Goal: Task Accomplishment & Management: Complete application form

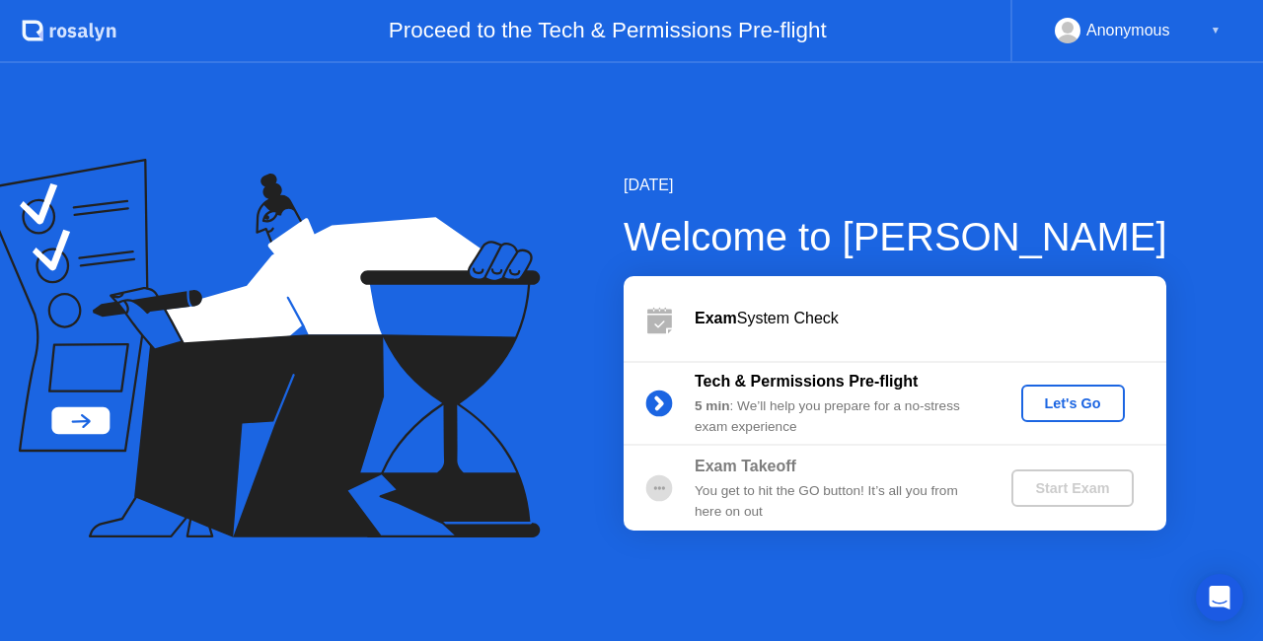
click at [1025, 406] on button "Let's Go" at bounding box center [1073, 403] width 104 height 37
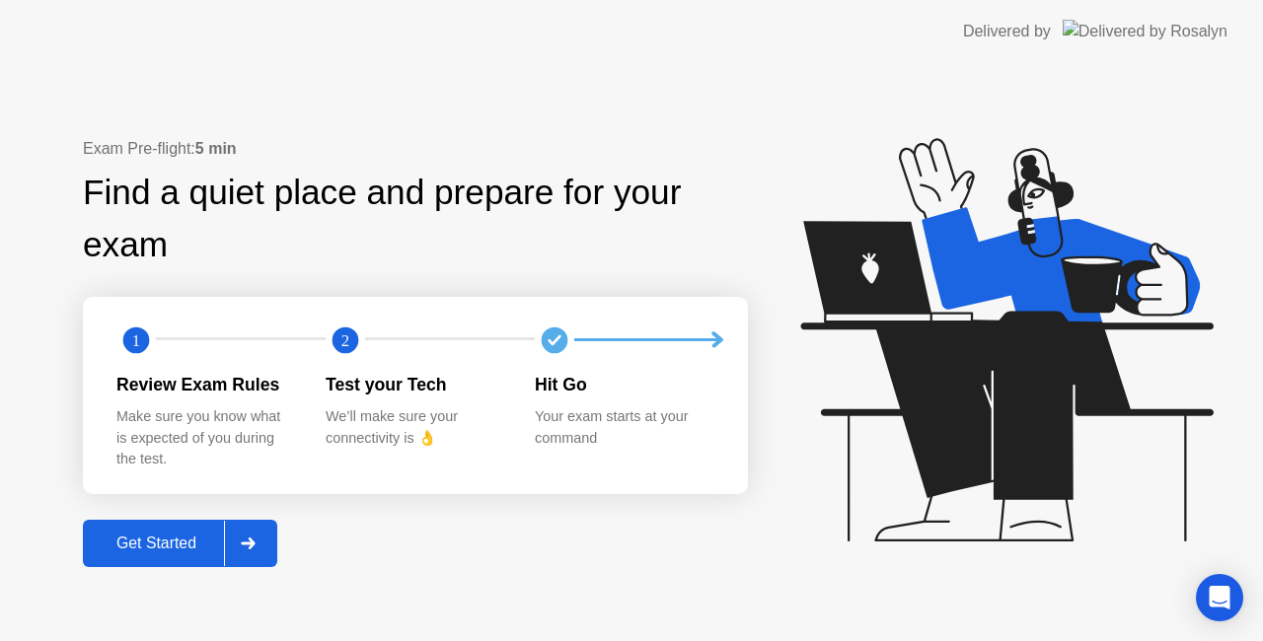
click at [255, 540] on icon at bounding box center [248, 544] width 15 height 12
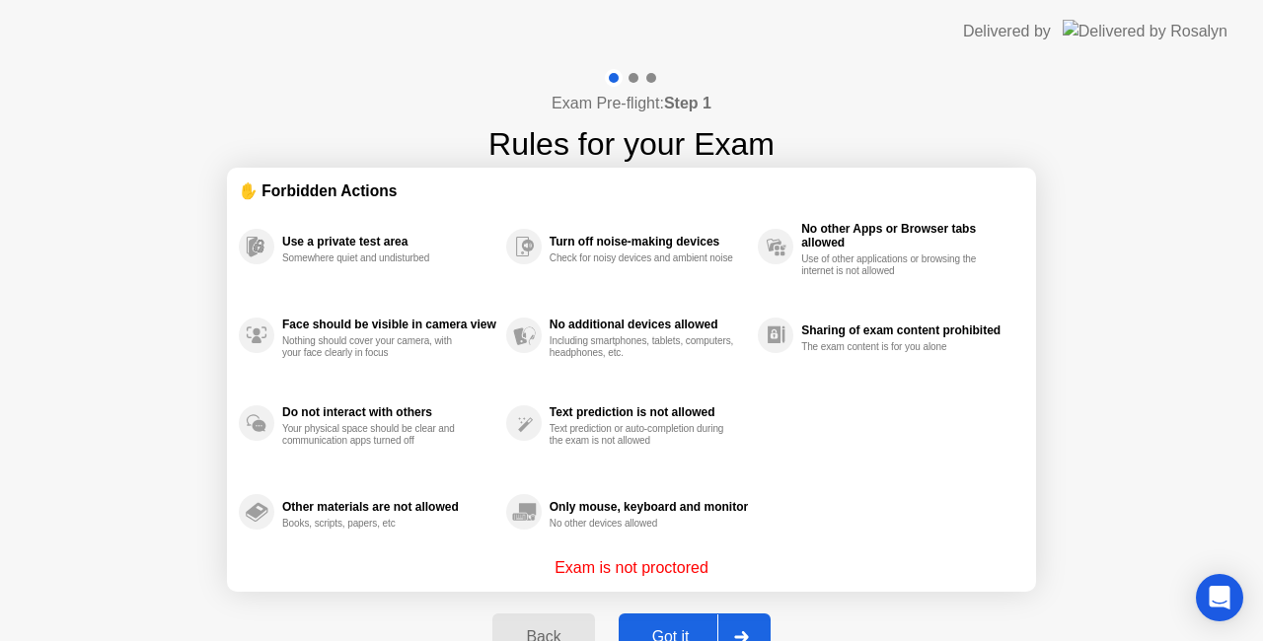
click at [662, 621] on button "Got it" at bounding box center [695, 637] width 152 height 47
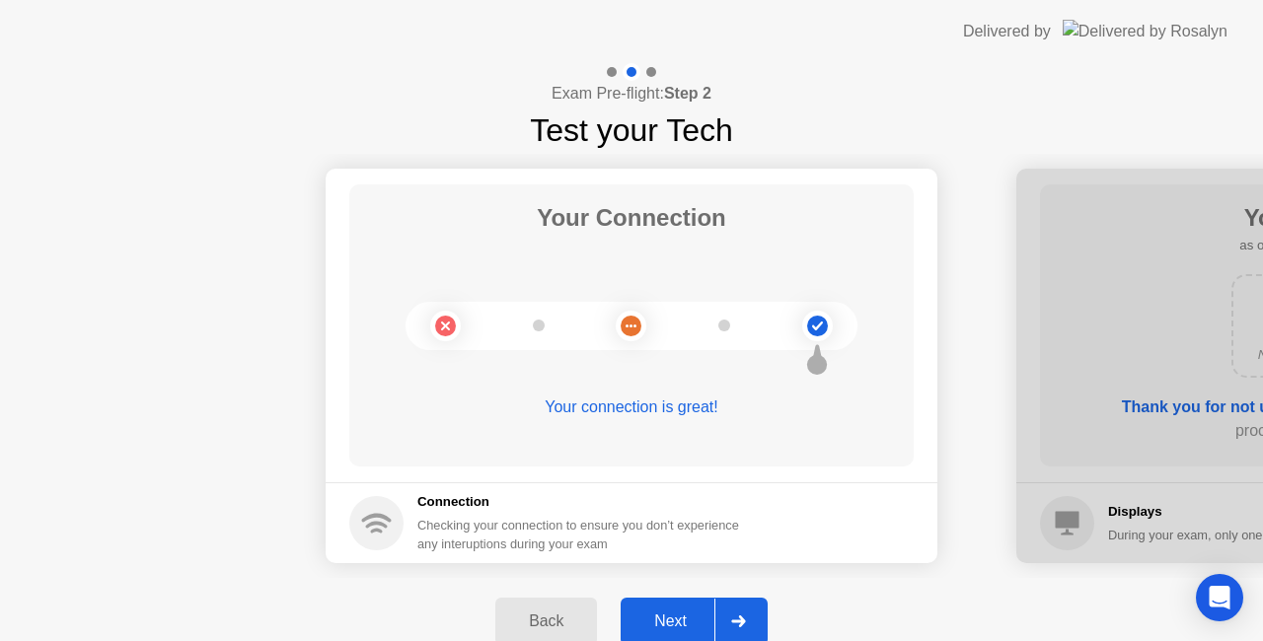
click at [737, 623] on icon at bounding box center [738, 622] width 15 height 12
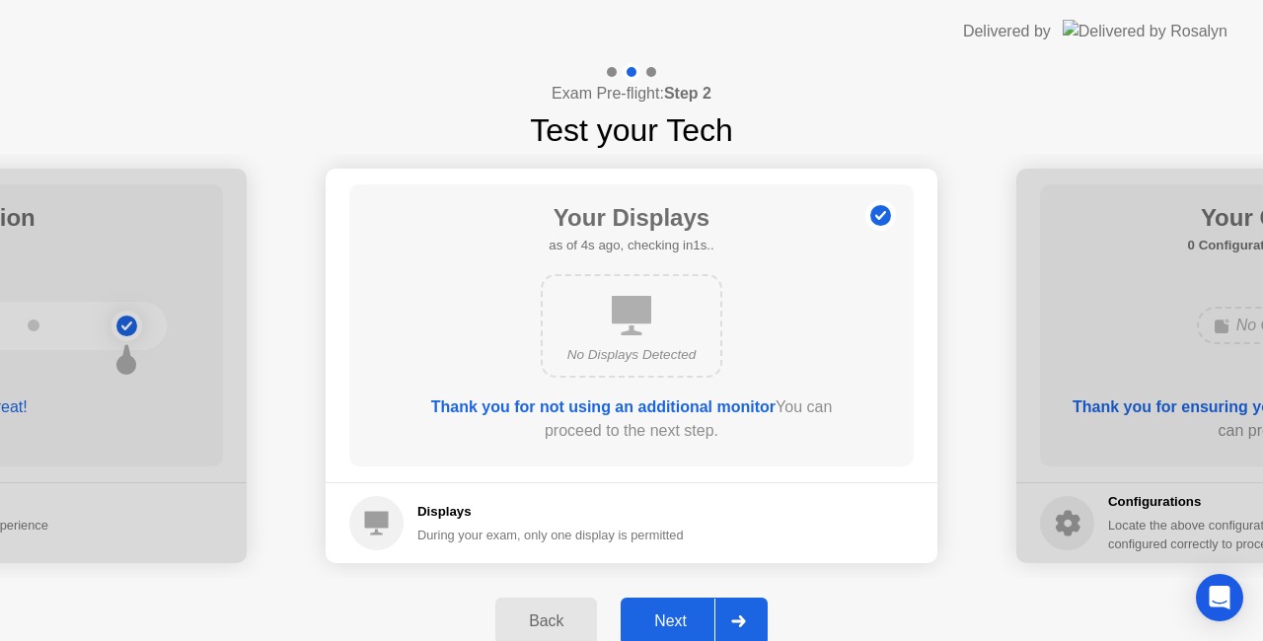
click at [737, 623] on icon at bounding box center [738, 622] width 15 height 12
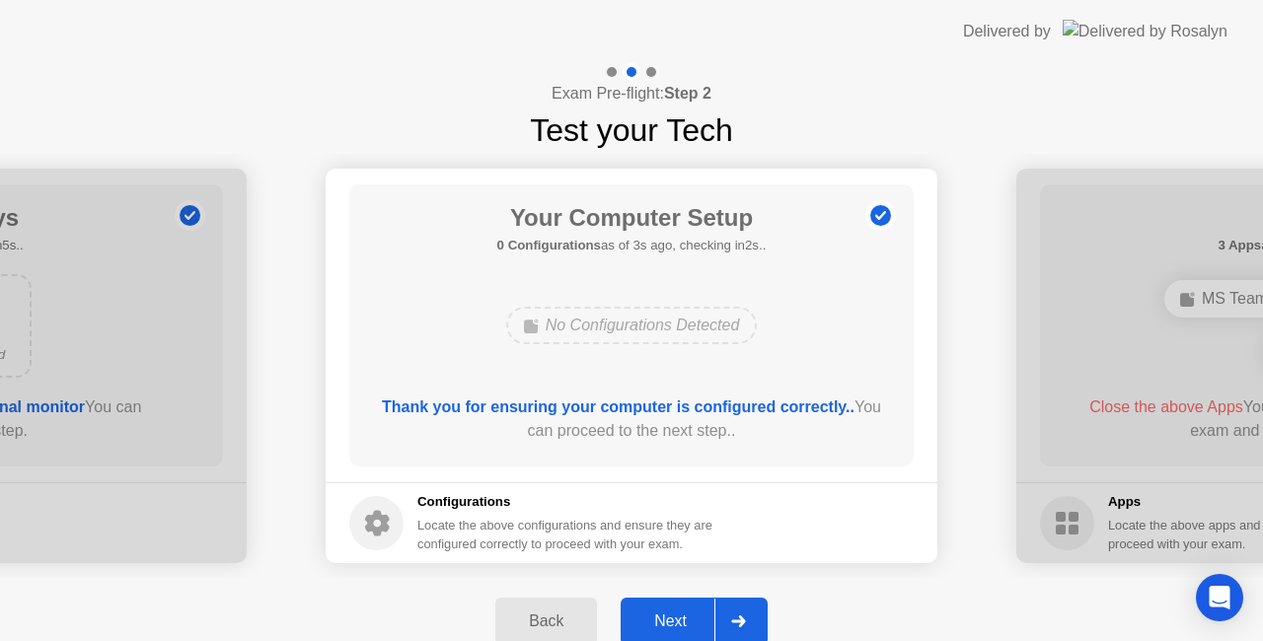
click at [753, 619] on div at bounding box center [737, 621] width 47 height 45
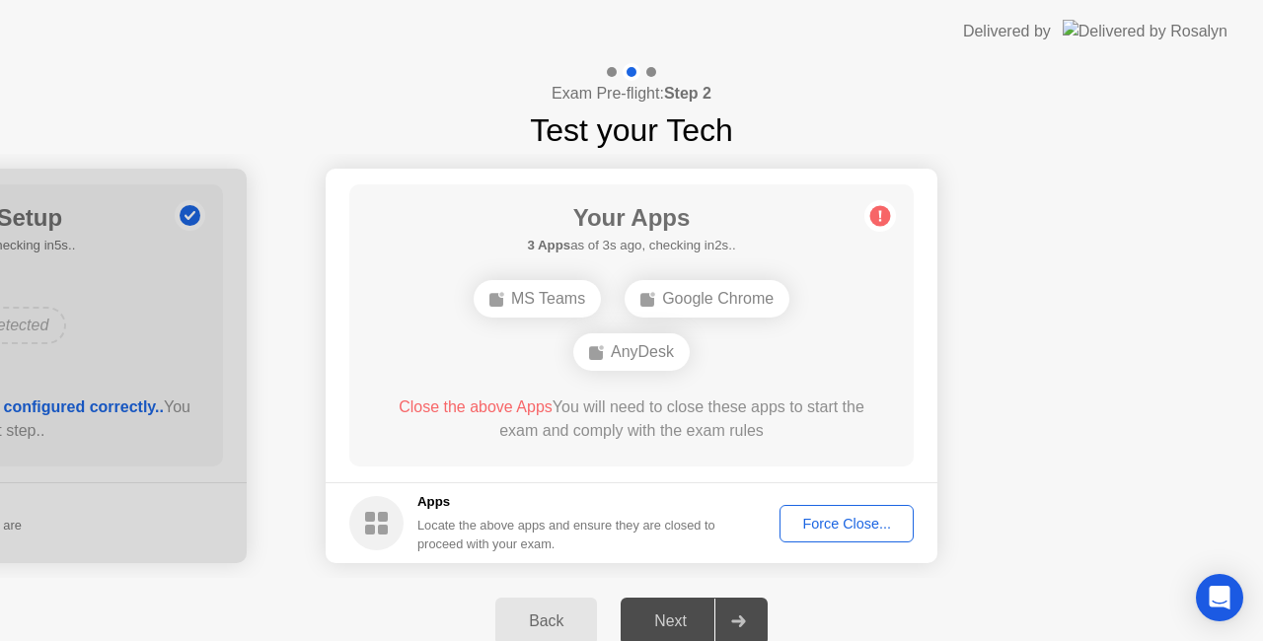
click at [813, 520] on div "Force Close..." at bounding box center [846, 524] width 120 height 16
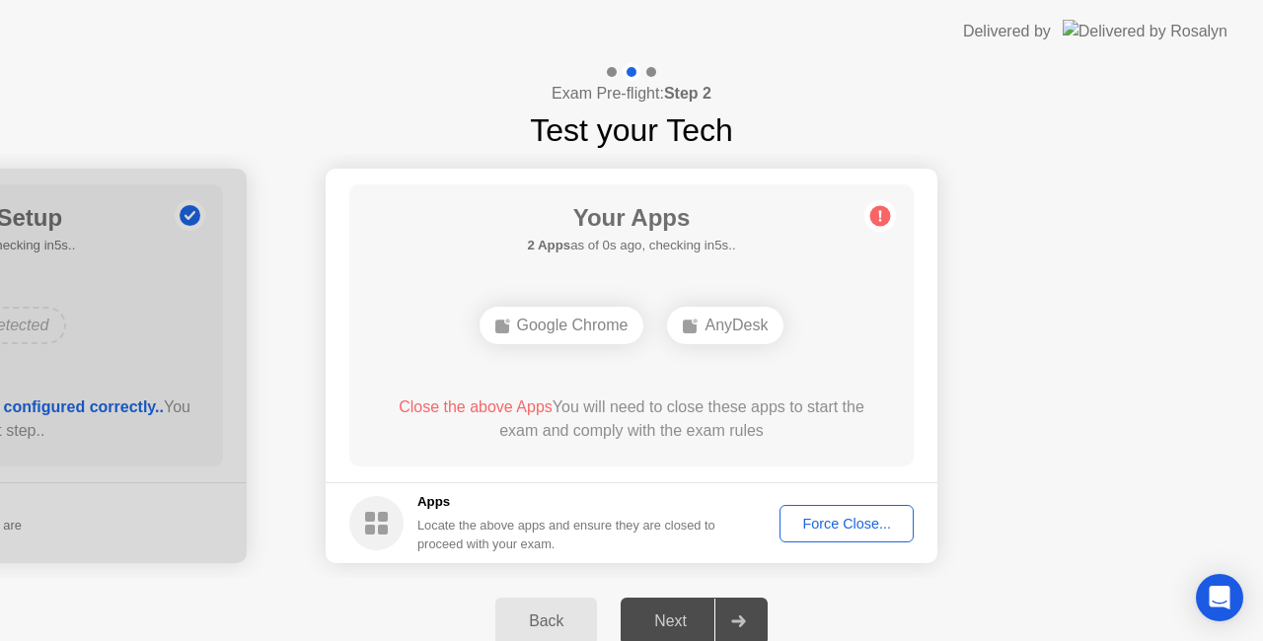
click at [805, 529] on div "Force Close..." at bounding box center [846, 524] width 120 height 16
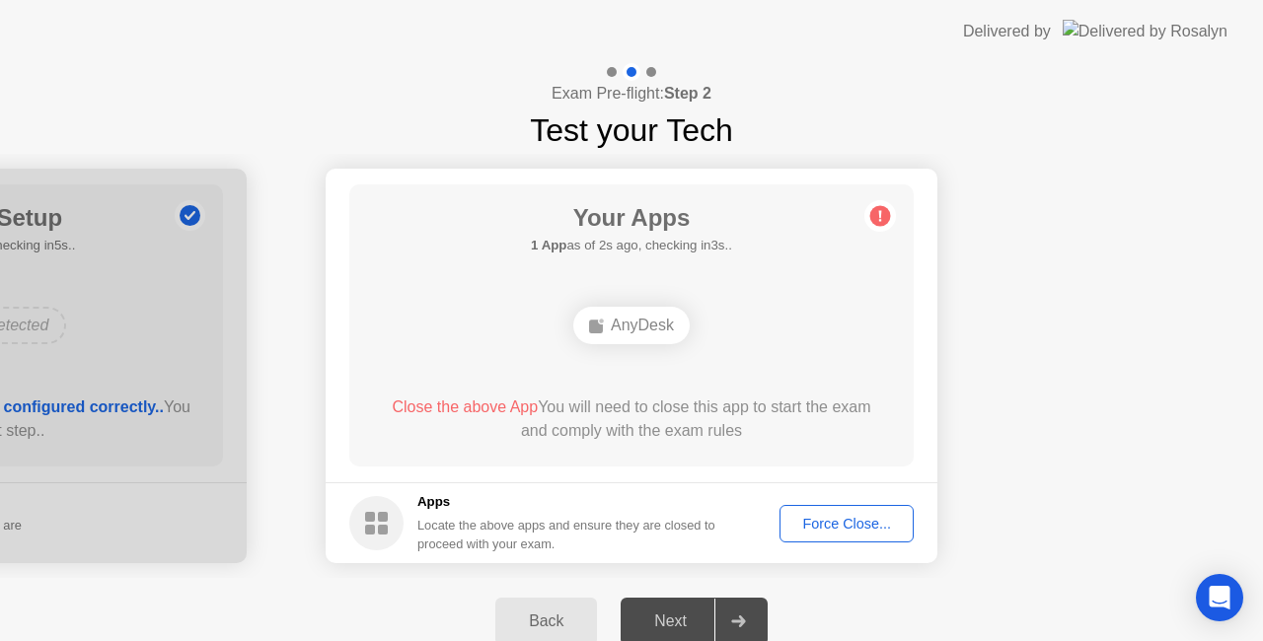
click at [831, 538] on button "Force Close..." at bounding box center [846, 523] width 134 height 37
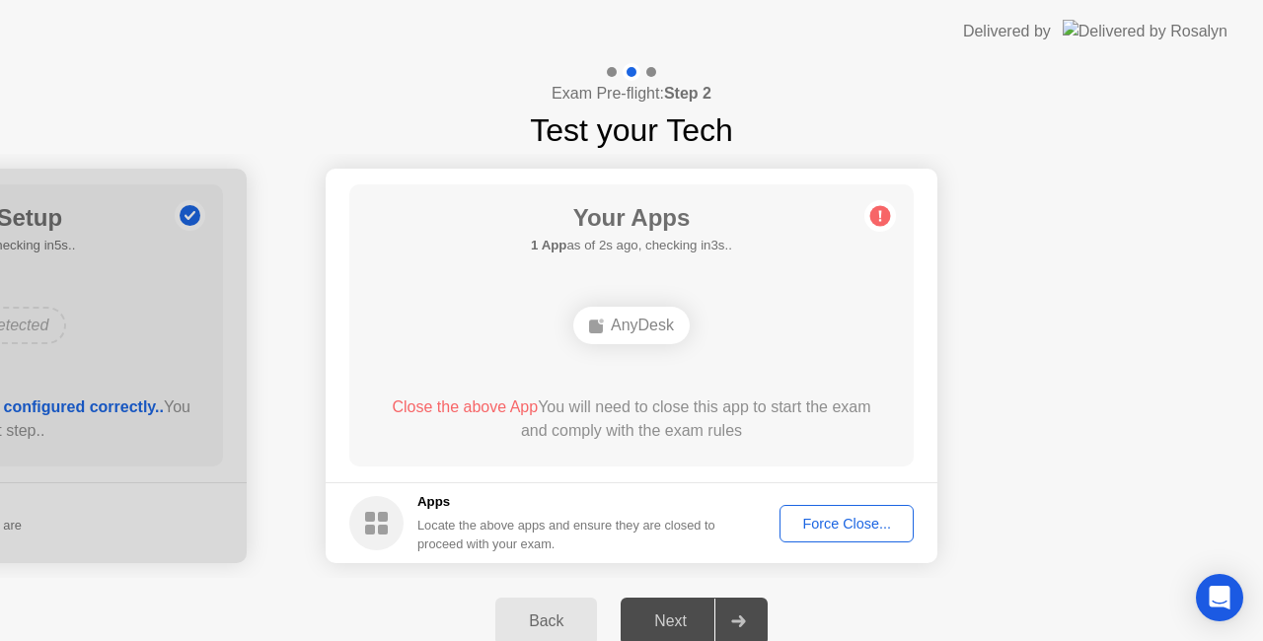
click at [827, 535] on button "Force Close..." at bounding box center [846, 523] width 134 height 37
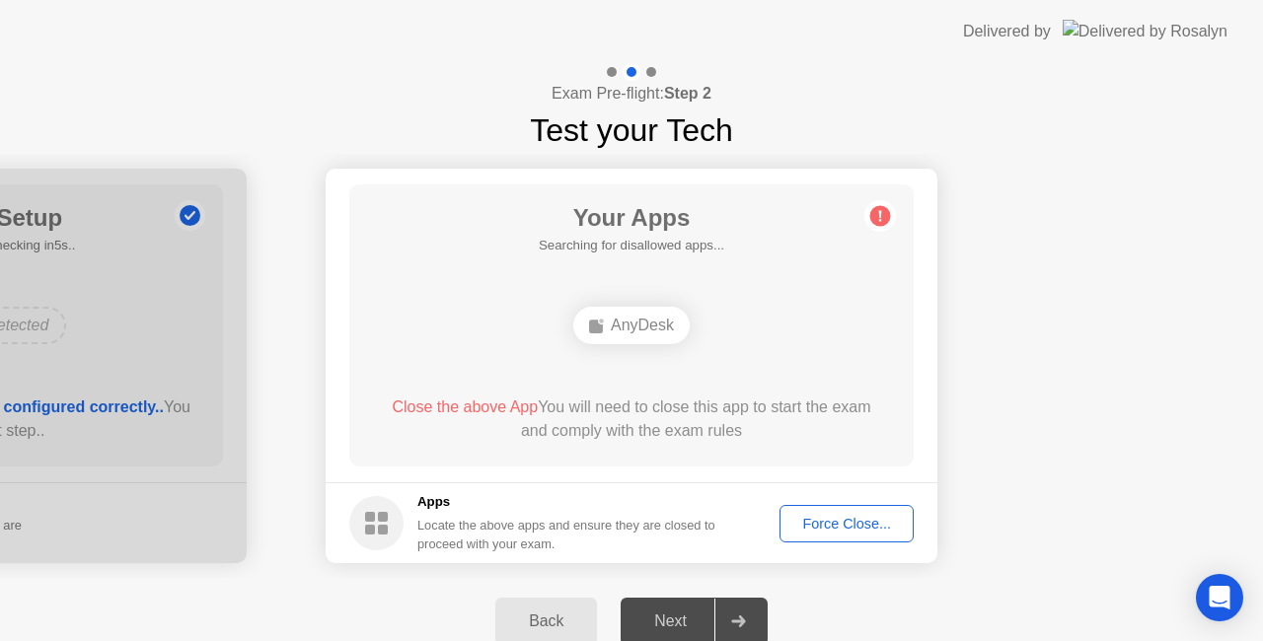
click at [840, 531] on div "Force Close..." at bounding box center [846, 524] width 120 height 16
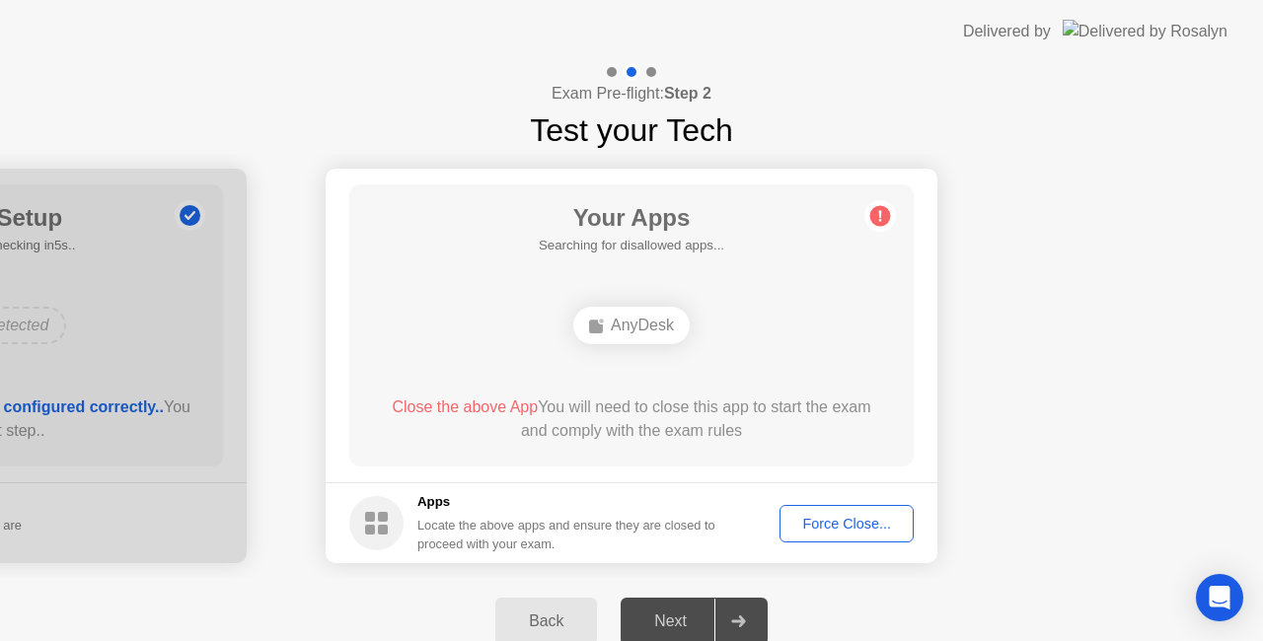
click at [608, 333] on div "AnyDesk" at bounding box center [631, 325] width 116 height 37
click at [604, 328] on div "AnyDesk" at bounding box center [631, 325] width 116 height 37
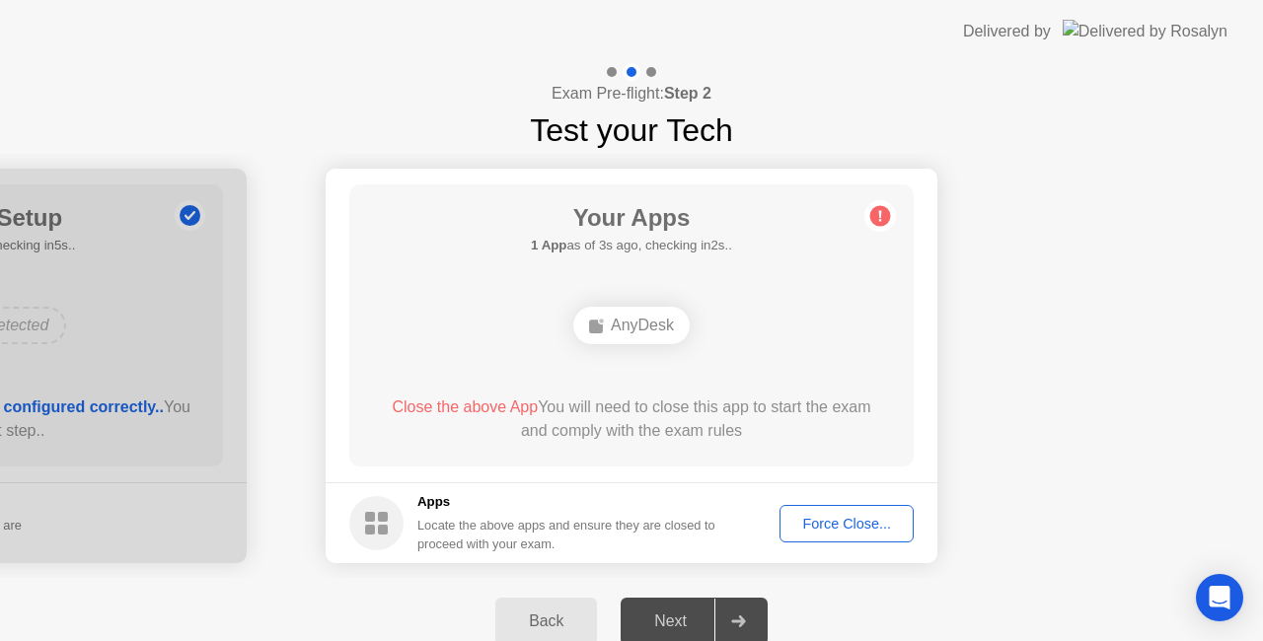
click at [854, 523] on div "Force Close..." at bounding box center [846, 524] width 120 height 16
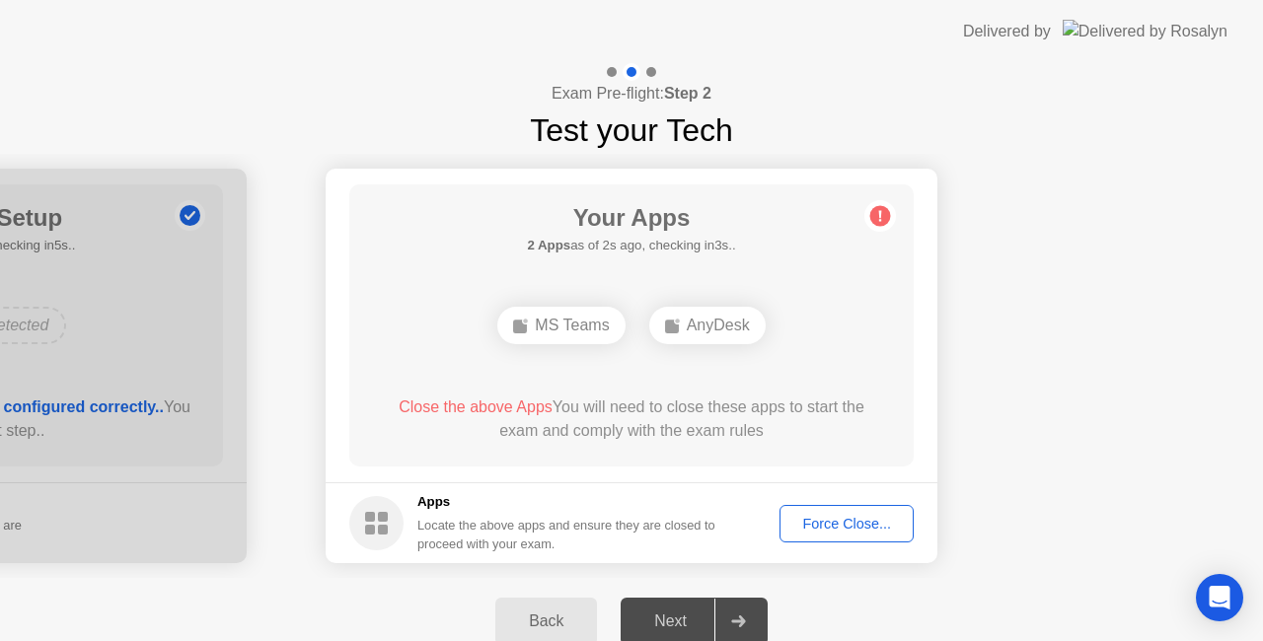
click at [708, 320] on div "AnyDesk" at bounding box center [707, 325] width 116 height 37
click at [796, 527] on div "Force Close..." at bounding box center [846, 524] width 120 height 16
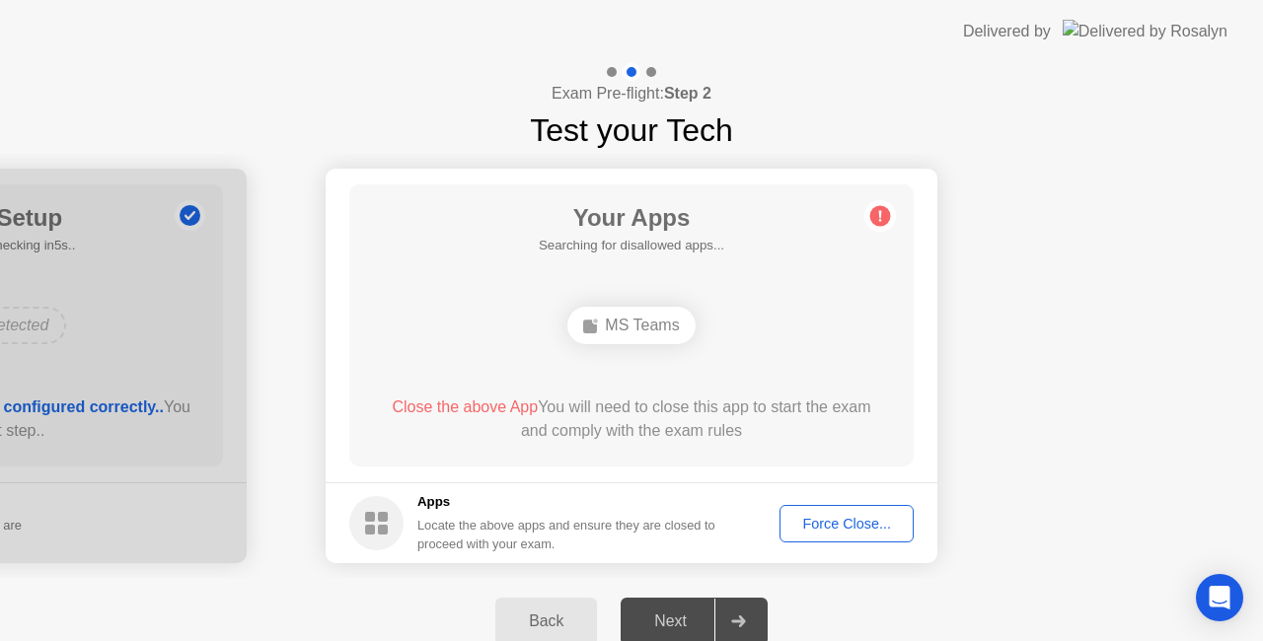
click at [825, 523] on div "Force Close..." at bounding box center [846, 524] width 120 height 16
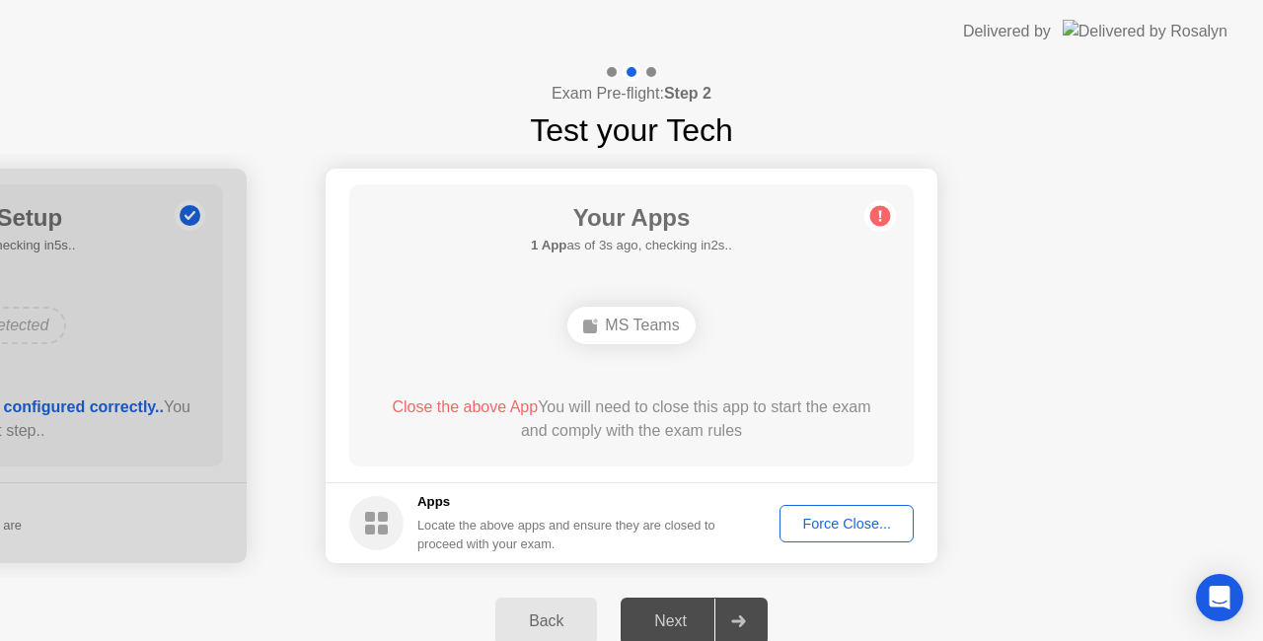
click at [826, 532] on div "Force Close..." at bounding box center [846, 524] width 120 height 16
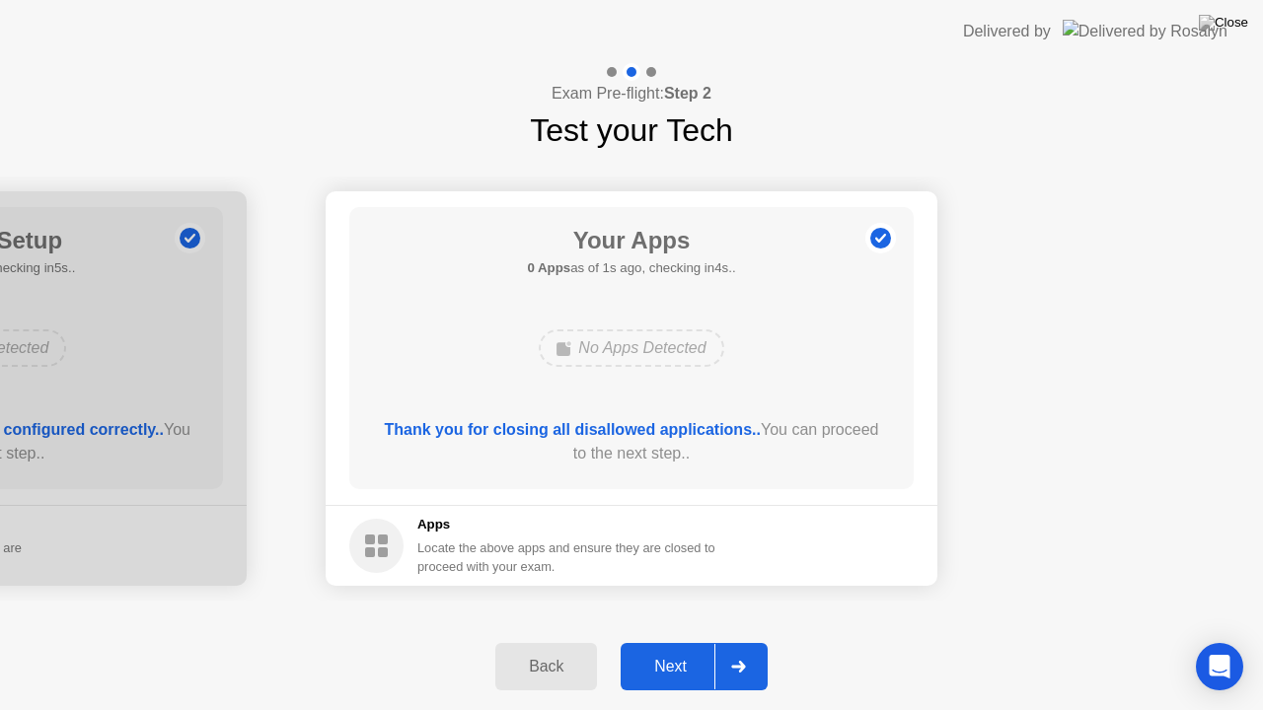
click at [740, 640] on icon at bounding box center [738, 667] width 15 height 12
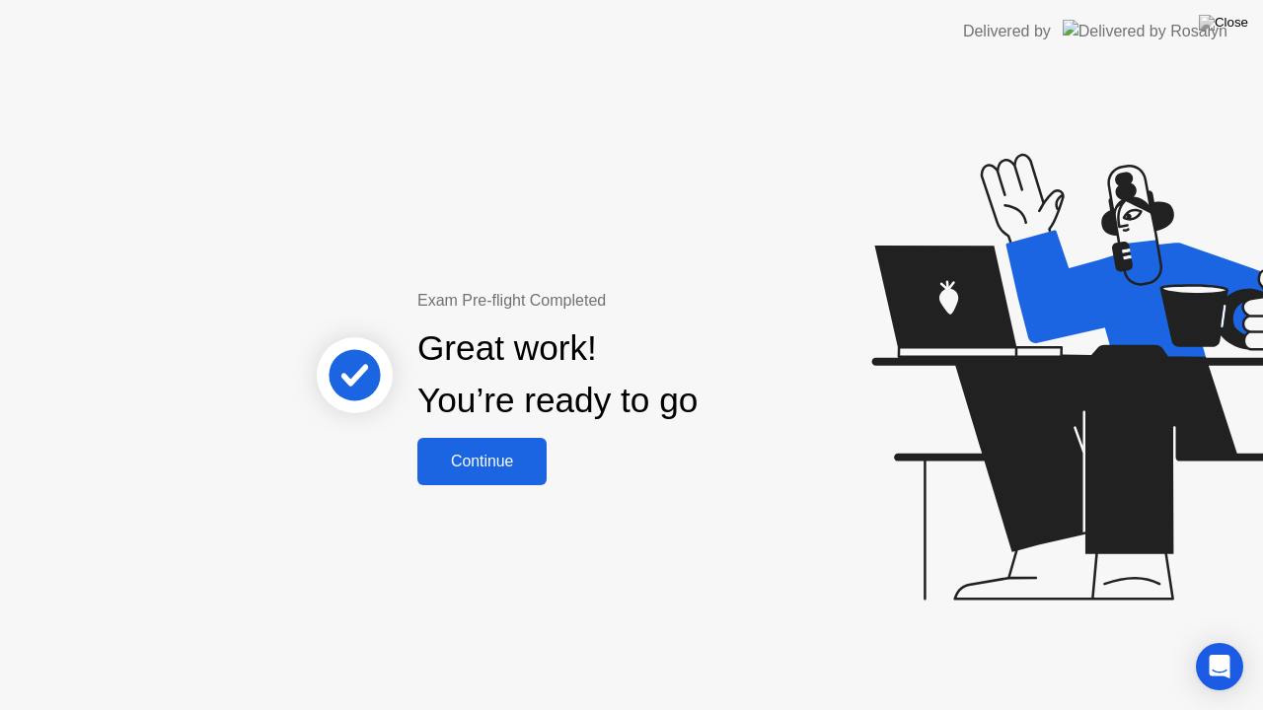
click at [495, 470] on div "Continue" at bounding box center [481, 462] width 117 height 18
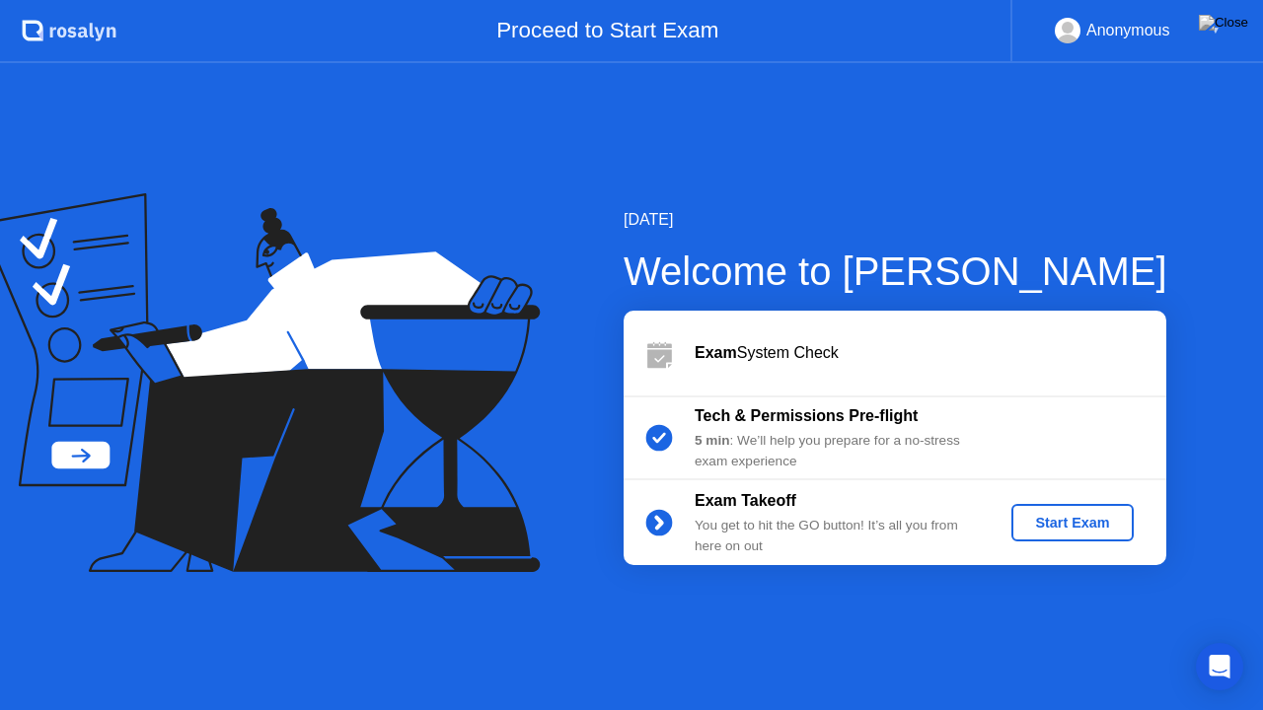
click at [1015, 521] on button "Start Exam" at bounding box center [1071, 522] width 121 height 37
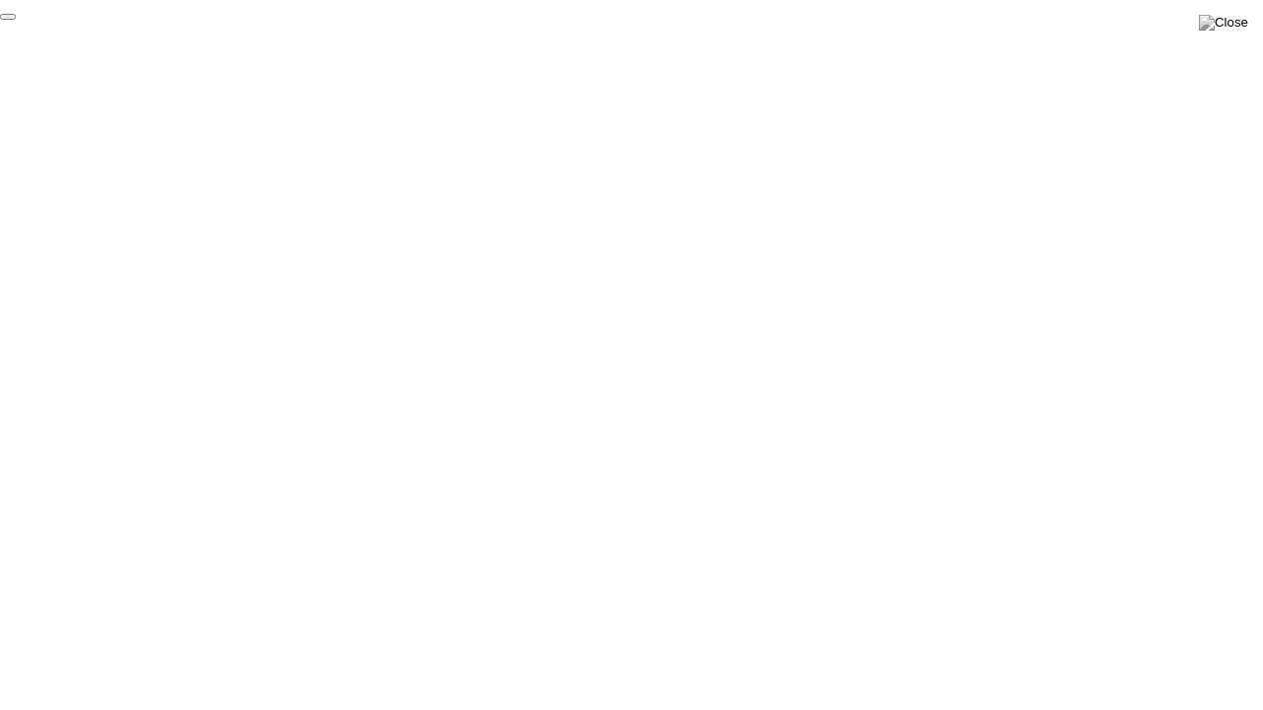
click div "End Proctoring Session"
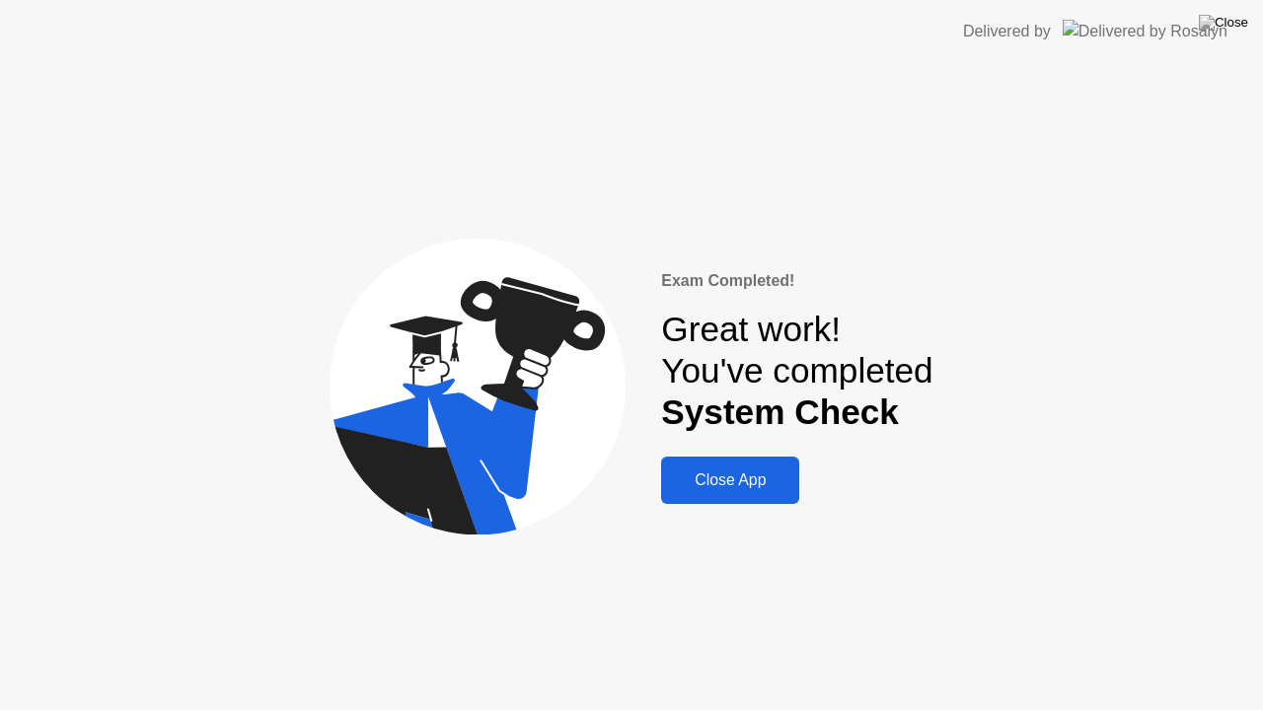
click at [742, 495] on button "Close App" at bounding box center [730, 480] width 138 height 47
